Goal: Communication & Community: Answer question/provide support

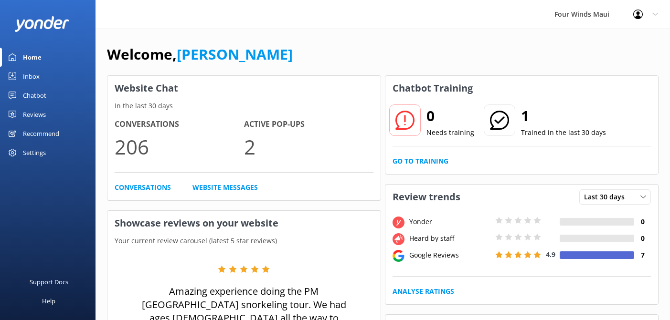
click at [33, 78] on div "Inbox" at bounding box center [31, 76] width 17 height 19
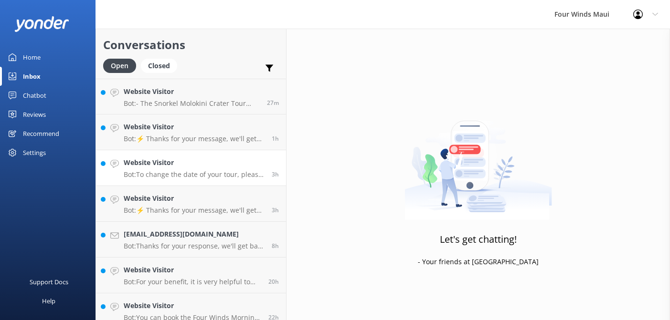
scroll to position [81, 0]
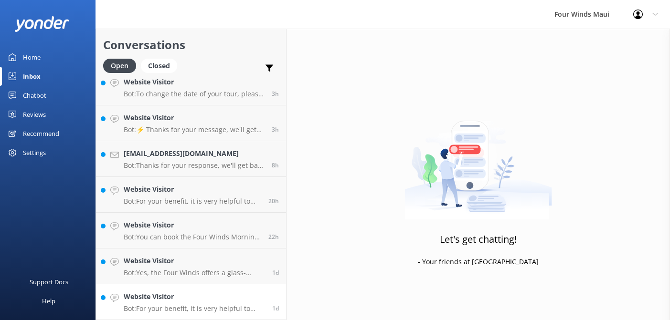
click at [237, 307] on p "Bot: For your benefit, it is very helpful to have some experience in the water.…" at bounding box center [194, 309] width 141 height 9
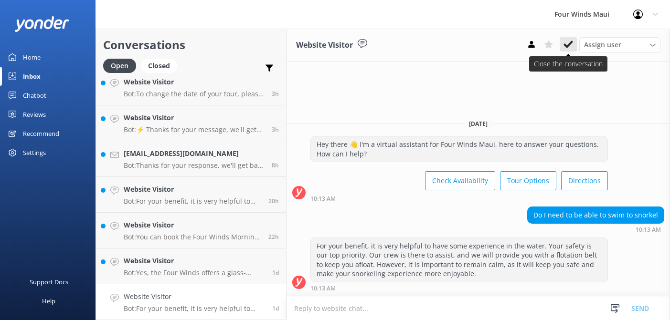
click at [565, 45] on use at bounding box center [569, 45] width 10 height 8
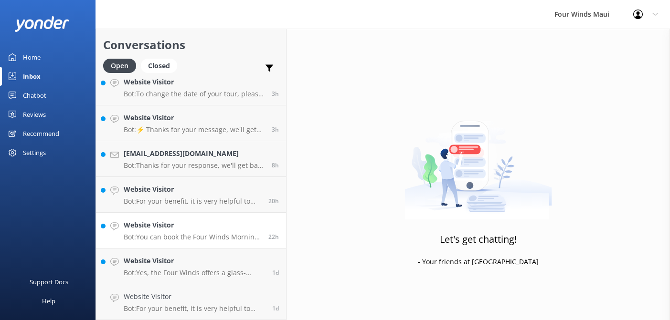
scroll to position [45, 0]
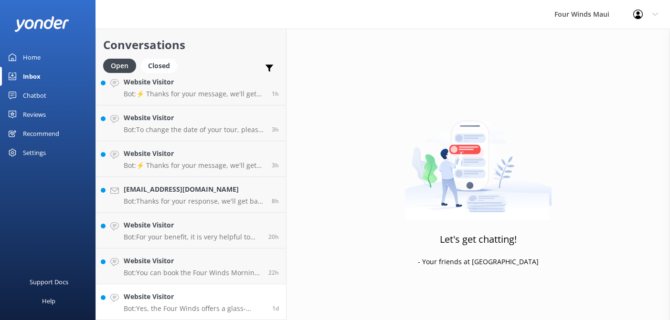
click at [155, 300] on h4 "Website Visitor" at bounding box center [194, 297] width 141 height 11
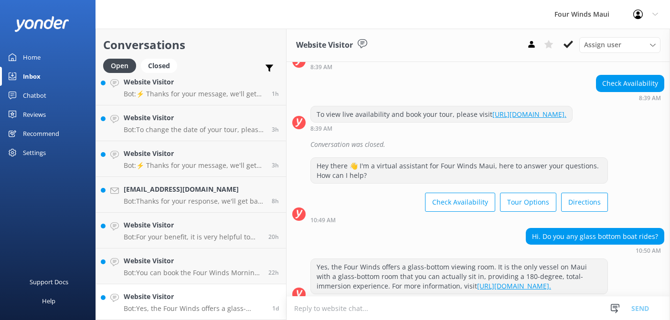
scroll to position [112, 0]
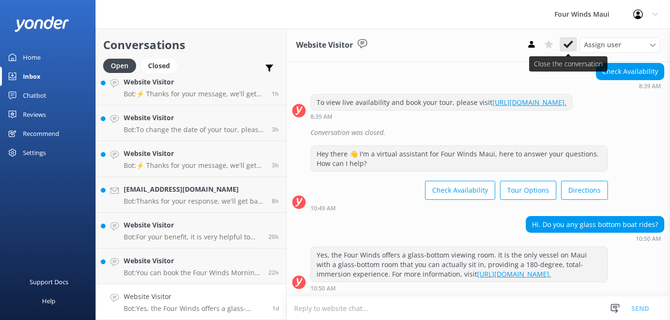
click at [571, 45] on icon at bounding box center [569, 45] width 10 height 10
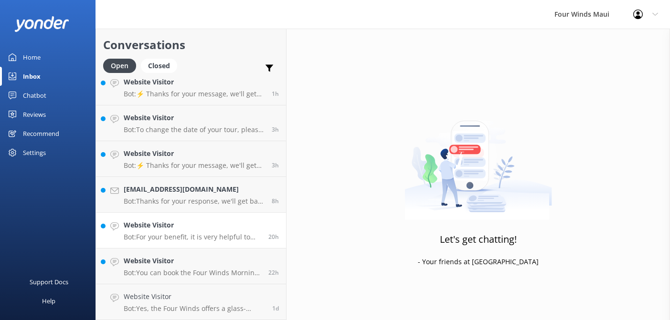
scroll to position [9, 0]
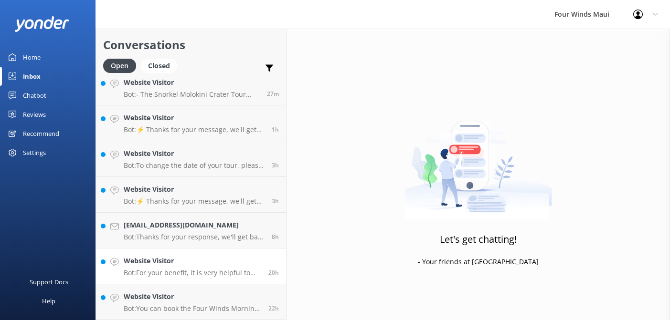
click at [180, 268] on div "Website Visitor Bot: For your benefit, it is very helpful to have some experien…" at bounding box center [193, 266] width 138 height 21
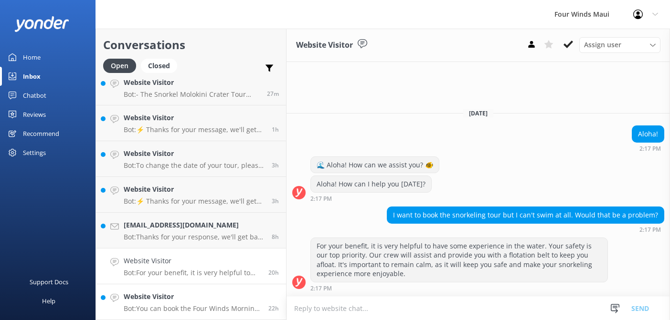
click at [179, 290] on link "Website Visitor Bot: You can book the Four Winds Morning Tour to Molokini, whic…" at bounding box center [191, 303] width 190 height 36
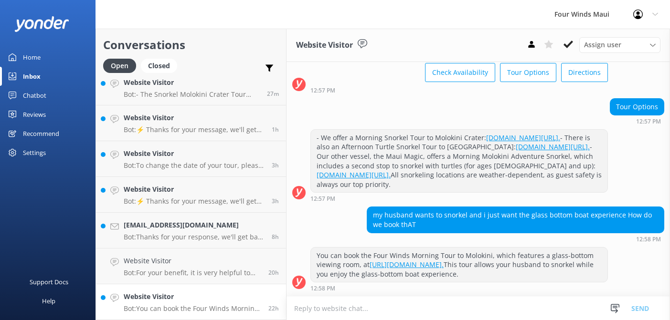
scroll to position [87, 0]
click at [568, 44] on icon at bounding box center [569, 45] width 10 height 10
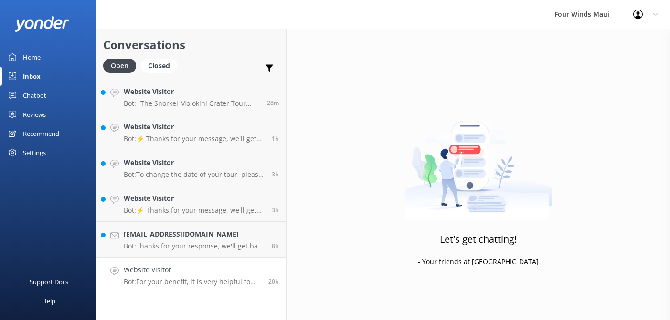
click at [185, 283] on p "Bot: For your benefit, it is very helpful to have some experience in the water.…" at bounding box center [193, 282] width 138 height 9
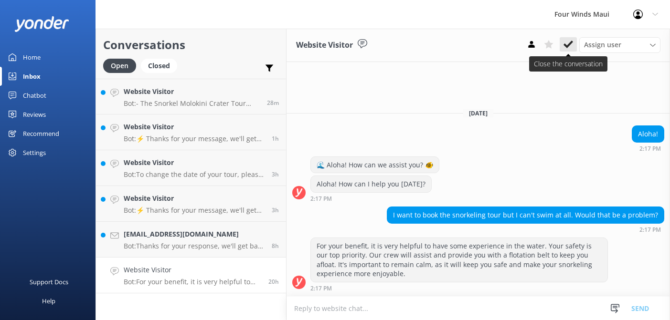
click at [566, 48] on icon at bounding box center [569, 45] width 10 height 10
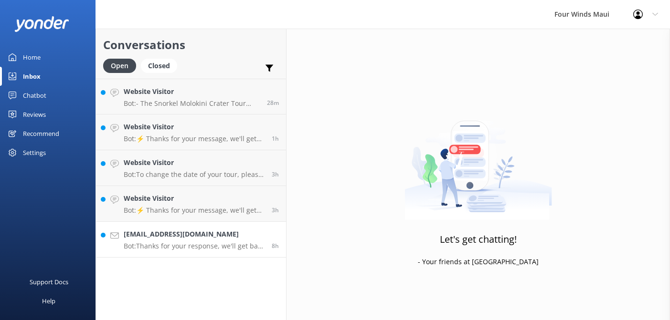
click at [160, 245] on p "Bot: Thanks for your response, we'll get back to you as soon as we can during o…" at bounding box center [194, 246] width 141 height 9
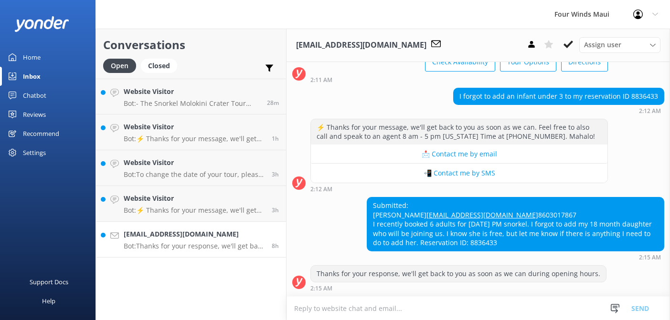
scroll to position [87, 0]
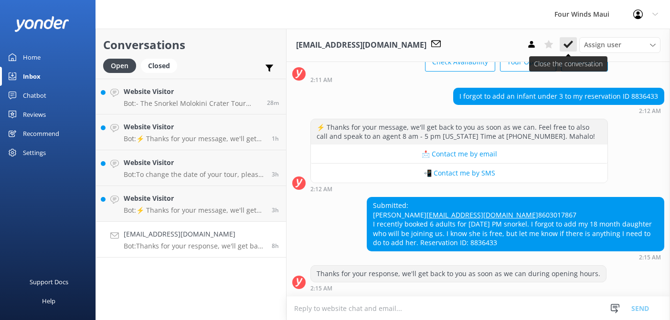
click at [568, 46] on use at bounding box center [569, 45] width 10 height 8
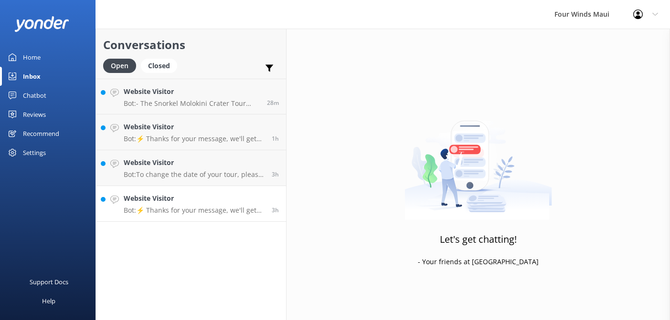
click at [171, 206] on p "Bot: ⚡ Thanks for your message, we'll get back to you as soon as we can. Feel f…" at bounding box center [194, 210] width 141 height 9
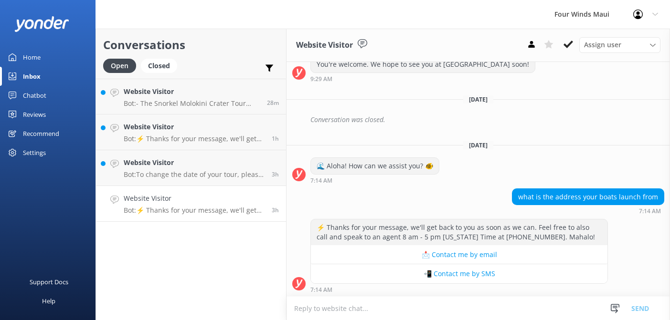
scroll to position [255, 0]
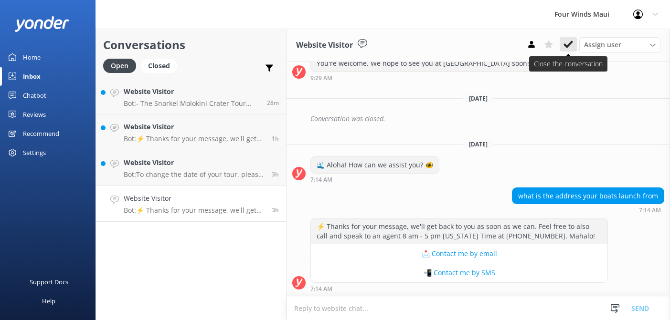
click at [571, 47] on icon at bounding box center [569, 45] width 10 height 10
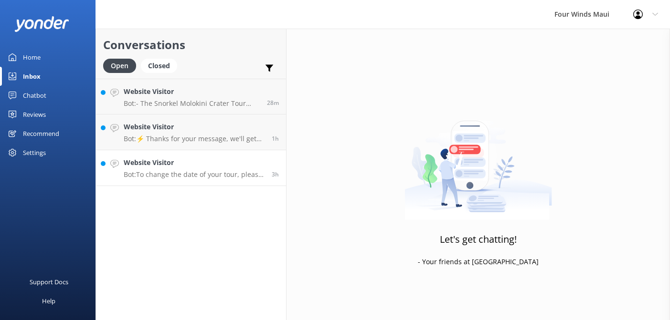
click at [182, 175] on p "Bot: To change the date of your tour, please call [PHONE_NUMBER] between the ho…" at bounding box center [194, 174] width 141 height 9
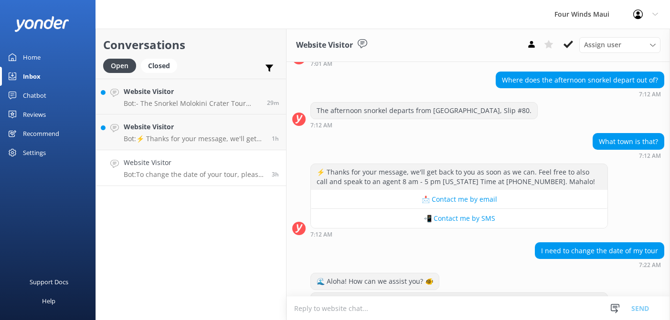
scroll to position [301, 0]
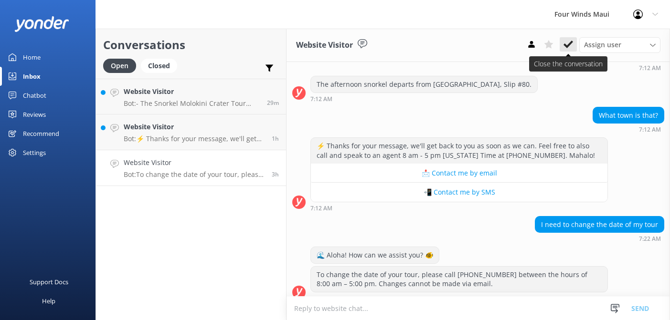
click at [565, 48] on icon at bounding box center [569, 45] width 10 height 10
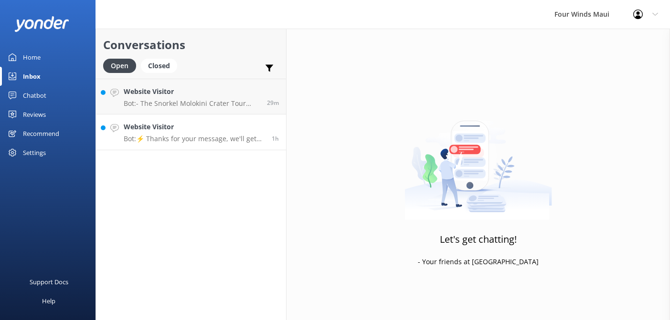
click at [192, 128] on h4 "Website Visitor" at bounding box center [194, 127] width 141 height 11
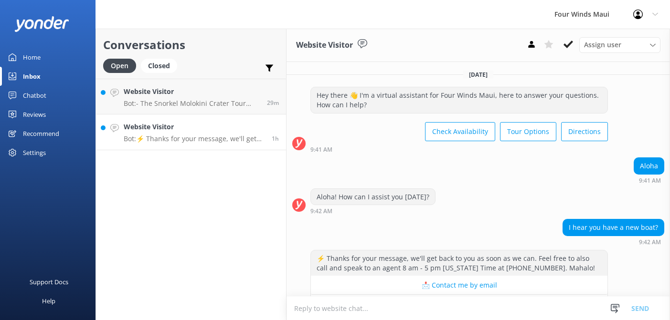
scroll to position [32, 0]
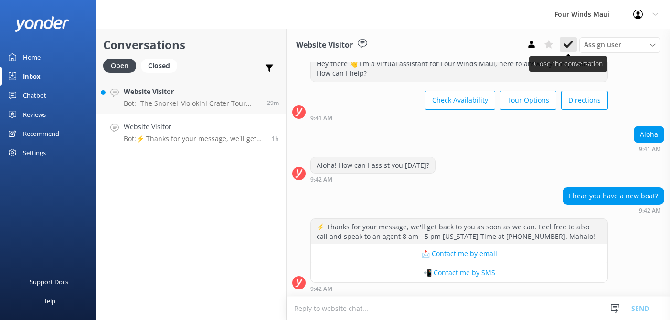
click at [572, 43] on icon at bounding box center [569, 45] width 10 height 10
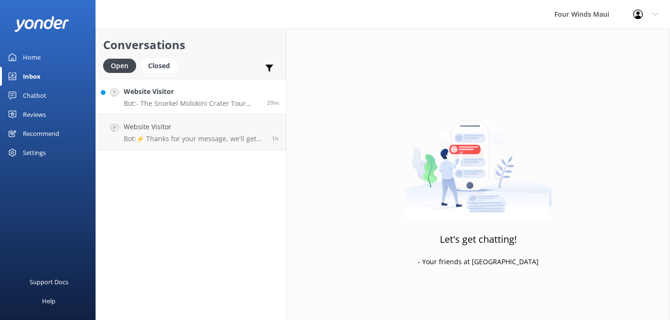
click at [181, 101] on p "Bot: - The Snorkel Molokini Crater Tour primarily goes to [GEOGRAPHIC_DATA]. Th…" at bounding box center [192, 103] width 136 height 9
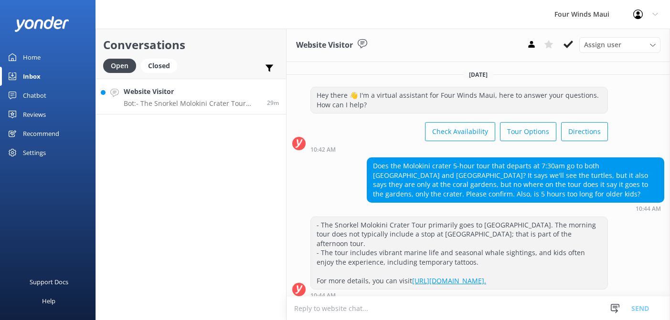
scroll to position [6, 0]
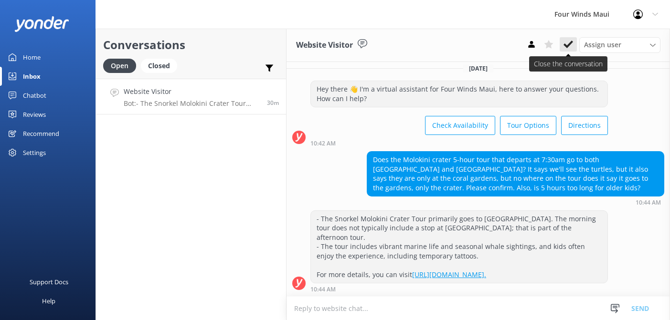
click at [573, 44] on icon at bounding box center [569, 45] width 10 height 10
